Goal: Information Seeking & Learning: Find specific fact

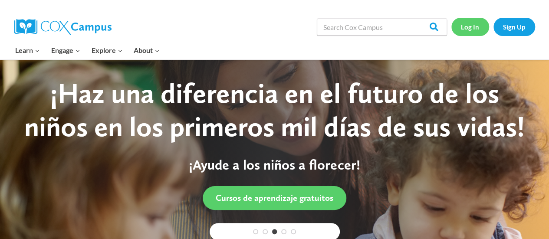
click at [470, 30] on link "Log In" at bounding box center [470, 27] width 38 height 18
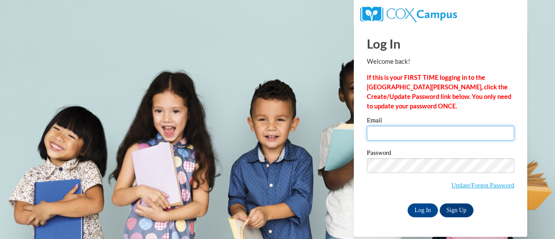
click at [409, 127] on input "Email" at bounding box center [441, 133] width 148 height 15
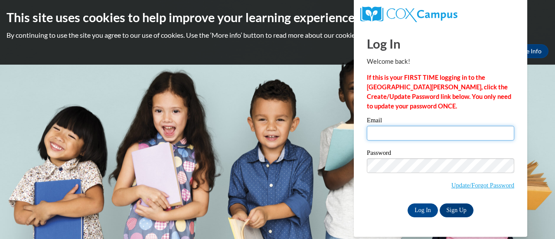
type input "smckay@shelteringarmsforkids.com"
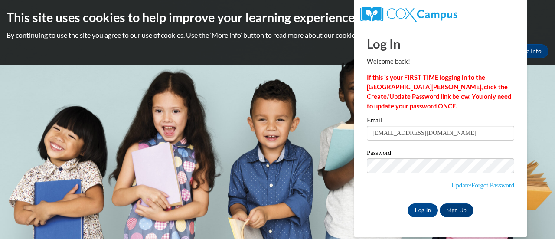
click at [449, 150] on label "Password" at bounding box center [441, 154] width 148 height 9
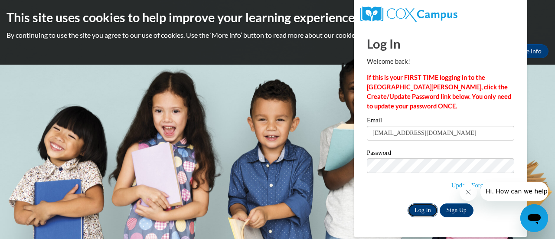
click at [413, 206] on input "Log In" at bounding box center [423, 210] width 30 height 14
click at [468, 193] on icon "Close message from company" at bounding box center [468, 192] width 7 height 7
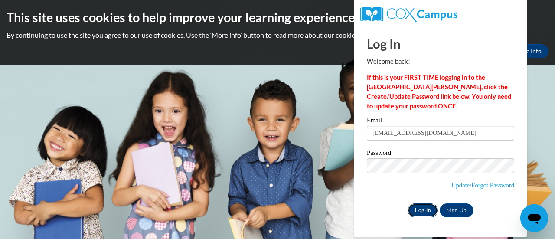
click at [419, 211] on input "Log In" at bounding box center [423, 210] width 30 height 14
click at [422, 208] on input "Log In" at bounding box center [423, 210] width 30 height 14
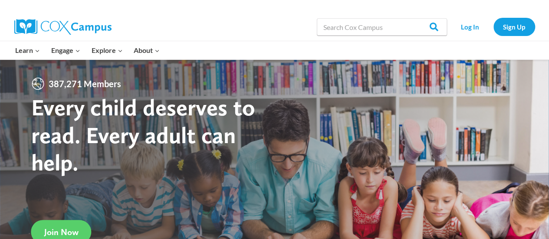
click at [479, 41] on div at bounding box center [445, 50] width 187 height 18
click at [473, 26] on link "Log In" at bounding box center [470, 27] width 38 height 18
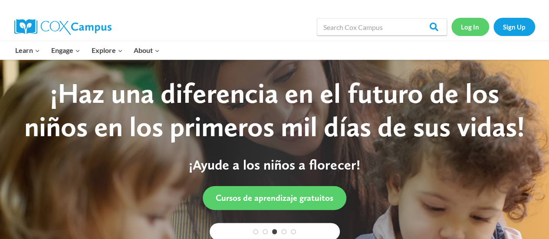
click at [478, 30] on link "Log In" at bounding box center [470, 27] width 38 height 18
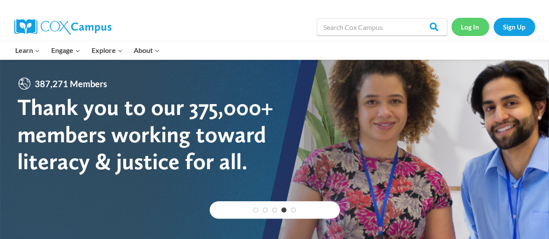
click at [478, 30] on link "Log In" at bounding box center [470, 27] width 38 height 18
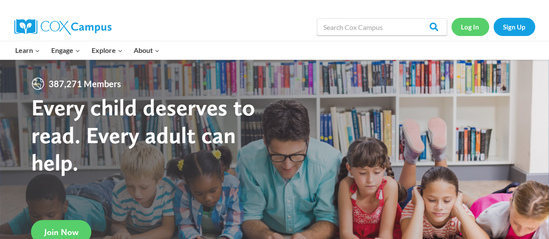
click at [463, 26] on link "Log In" at bounding box center [470, 27] width 38 height 18
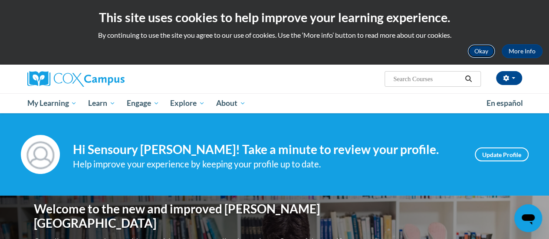
click at [485, 49] on button "Okay" at bounding box center [481, 51] width 28 height 14
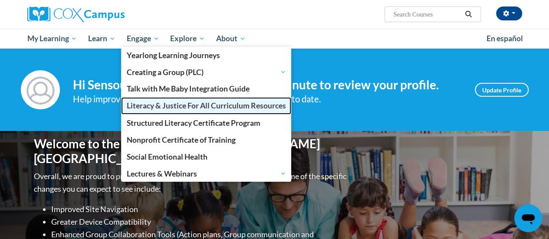
click at [151, 111] on link "Literacy & Justice For All Curriculum Resources" at bounding box center [206, 105] width 171 height 17
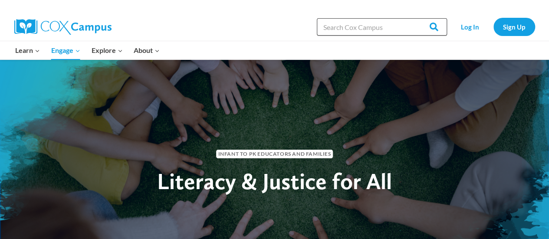
click at [347, 26] on input "Search in [URL][DOMAIN_NAME]" at bounding box center [382, 26] width 130 height 17
type input "Curious [PERSON_NAME] On The Go"
click at [413, 18] on input "Search" at bounding box center [430, 26] width 34 height 17
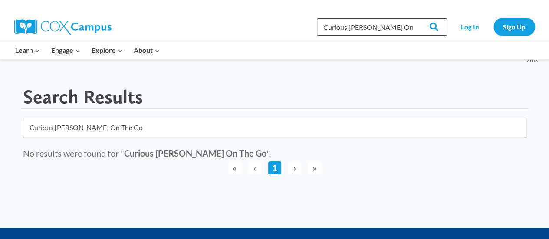
click at [379, 26] on input "Curious [PERSON_NAME] On The Go" at bounding box center [382, 26] width 130 height 17
click at [418, 29] on input "Search" at bounding box center [430, 26] width 34 height 17
type input "C"
type input "How Does Baby Feel"
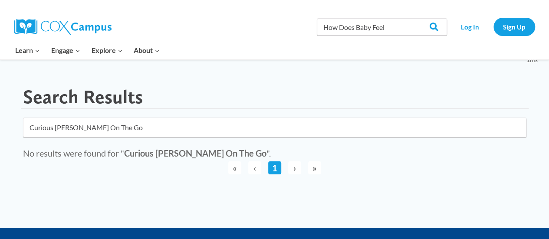
click at [413, 18] on input "Search" at bounding box center [430, 26] width 34 height 17
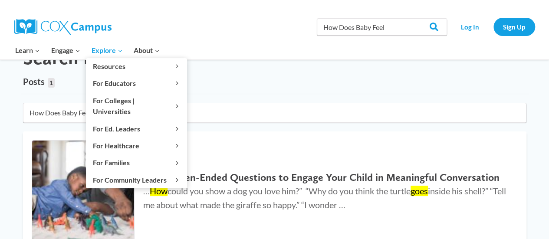
scroll to position [38, 0]
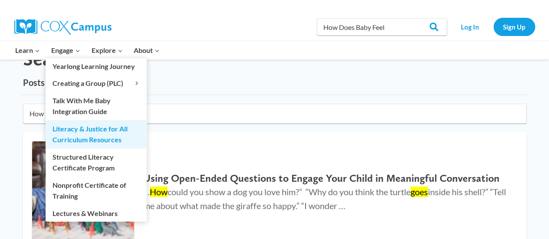
click at [103, 130] on link "Literacy & Justice for All Curriculum Resources" at bounding box center [96, 134] width 101 height 28
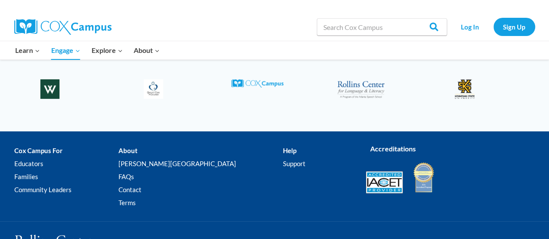
scroll to position [1395, 0]
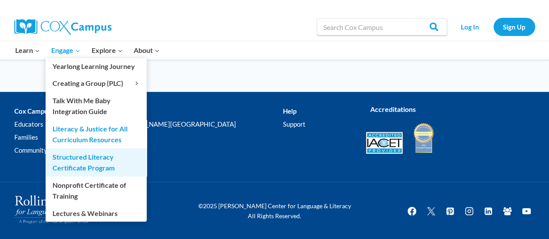
click at [77, 162] on link "Structured Literacy Certificate Program" at bounding box center [96, 162] width 101 height 28
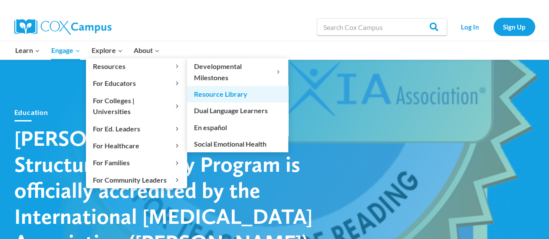
click at [231, 96] on link "Resource Library" at bounding box center [237, 94] width 101 height 16
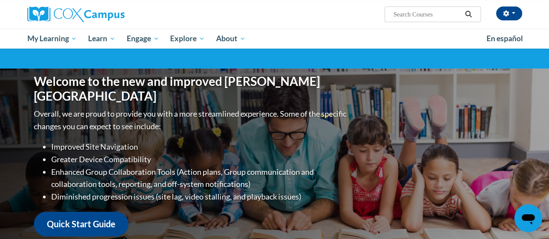
scroll to position [78, 0]
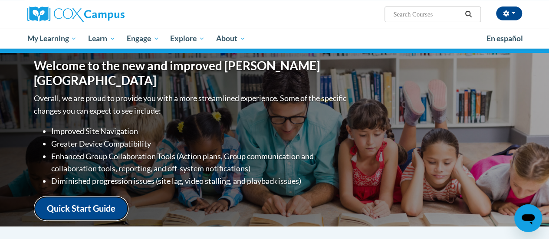
click at [120, 201] on link "Quick Start Guide" at bounding box center [81, 208] width 95 height 25
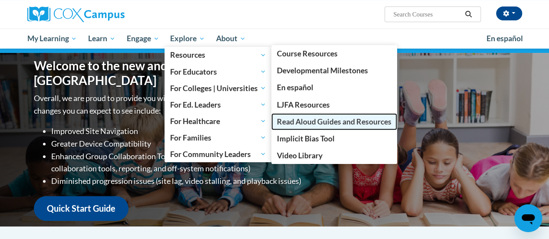
click at [327, 128] on link "Read Aloud Guides and Resources" at bounding box center [334, 121] width 126 height 17
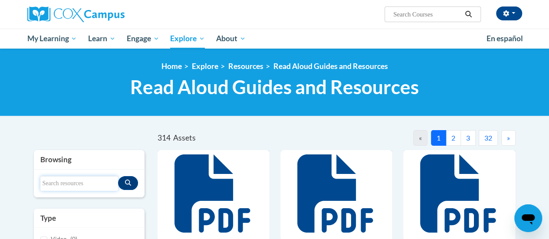
click at [67, 182] on input "Search resources" at bounding box center [79, 183] width 78 height 15
type input "curious george on the go"
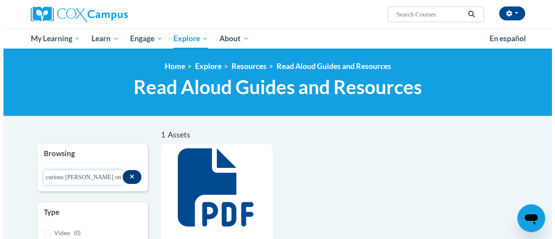
scroll to position [189, 0]
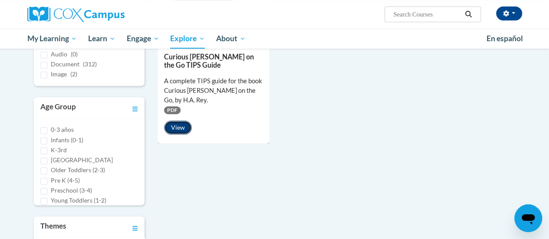
click at [171, 129] on button "View" at bounding box center [178, 128] width 28 height 14
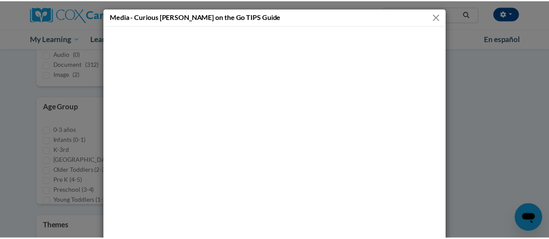
scroll to position [0, 0]
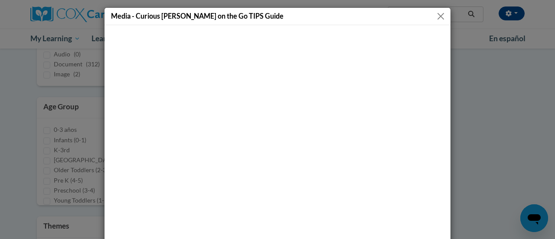
click at [436, 16] on button "Close" at bounding box center [441, 16] width 11 height 11
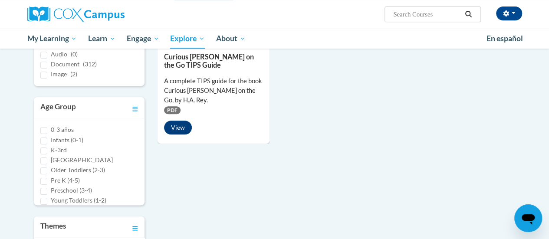
scroll to position [0, 0]
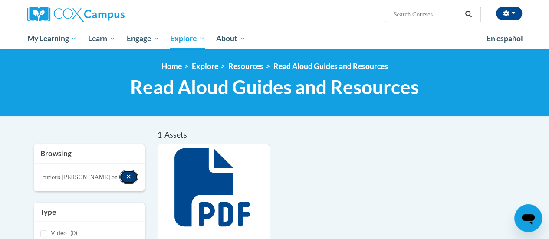
click at [123, 179] on button "Search resources" at bounding box center [128, 177] width 19 height 14
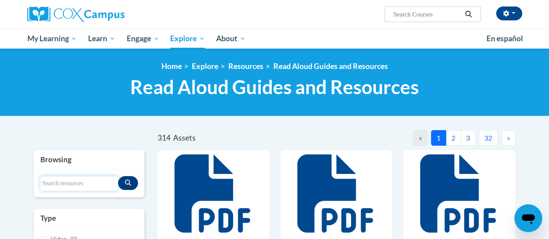
click at [81, 179] on input "Search resources" at bounding box center [79, 183] width 78 height 15
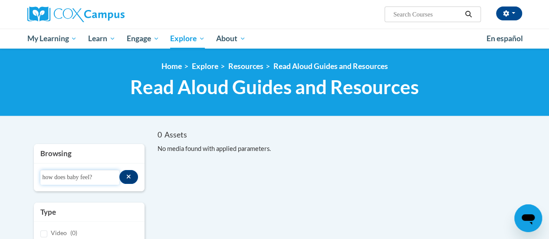
type input "how does baby feel?"
click at [115, 177] on input "how does baby feel?" at bounding box center [79, 177] width 79 height 15
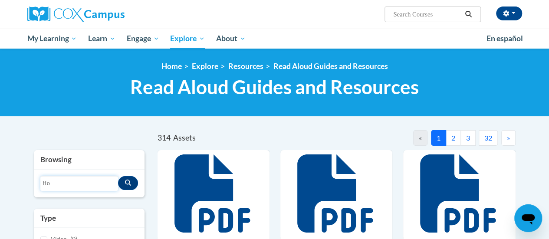
type input "H"
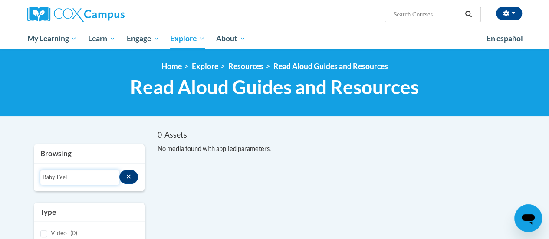
click at [115, 177] on input "Baby Feel" at bounding box center [79, 177] width 79 height 15
type input "B"
type input "Z"
type input "1"
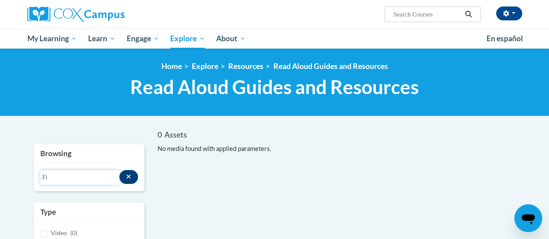
type input "F"
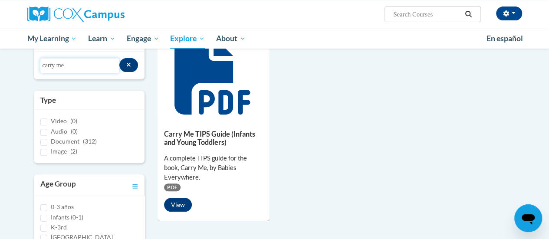
scroll to position [115, 0]
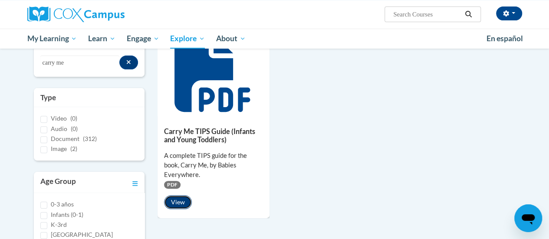
click at [172, 195] on button "View" at bounding box center [178, 202] width 28 height 14
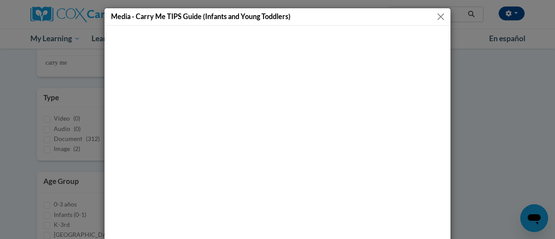
click at [444, 14] on div "Media - Carry Me TIPS Guide (Infants and Young Toddlers)" at bounding box center [278, 16] width 346 height 17
click at [437, 20] on button "Close" at bounding box center [441, 16] width 11 height 11
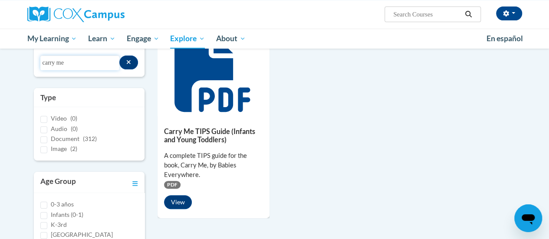
click at [100, 64] on input "carry me" at bounding box center [79, 63] width 79 height 15
type input "c"
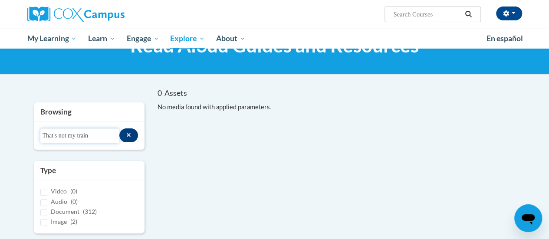
scroll to position [34, 0]
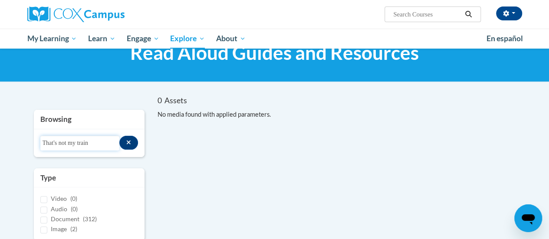
click at [105, 148] on input "That's not my train" at bounding box center [79, 143] width 79 height 15
type input "T"
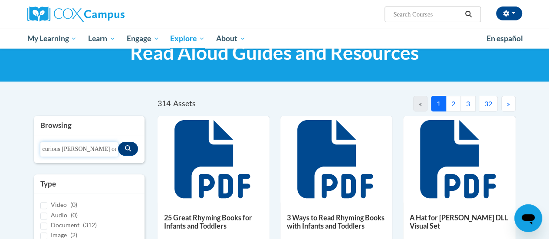
type input "curious george on the go"
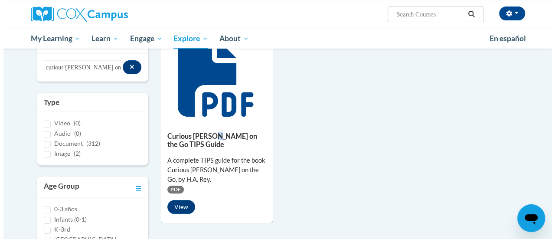
scroll to position [110, 0]
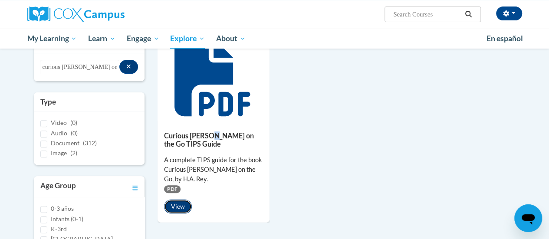
click at [172, 209] on button "View" at bounding box center [178, 207] width 28 height 14
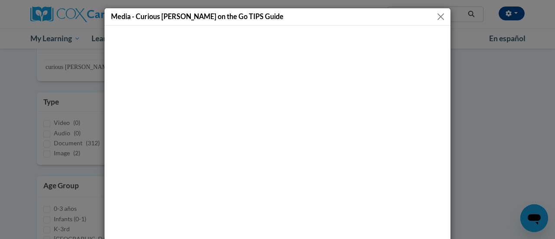
scroll to position [0, 0]
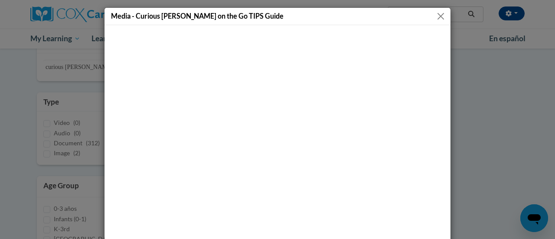
click at [436, 19] on button "Close" at bounding box center [441, 16] width 11 height 11
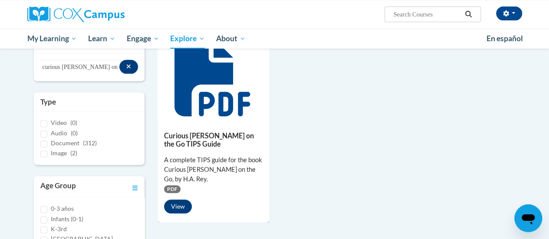
click at [308, 156] on div "Curious George on the Go TIPS Guide A complete TIPS guide for the book Curious …" at bounding box center [336, 128] width 358 height 189
click at [180, 200] on button "View" at bounding box center [178, 207] width 28 height 14
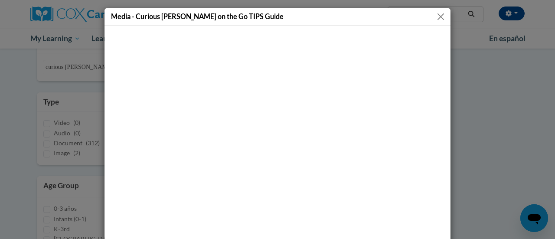
scroll to position [69, 0]
